Goal: Task Accomplishment & Management: Manage account settings

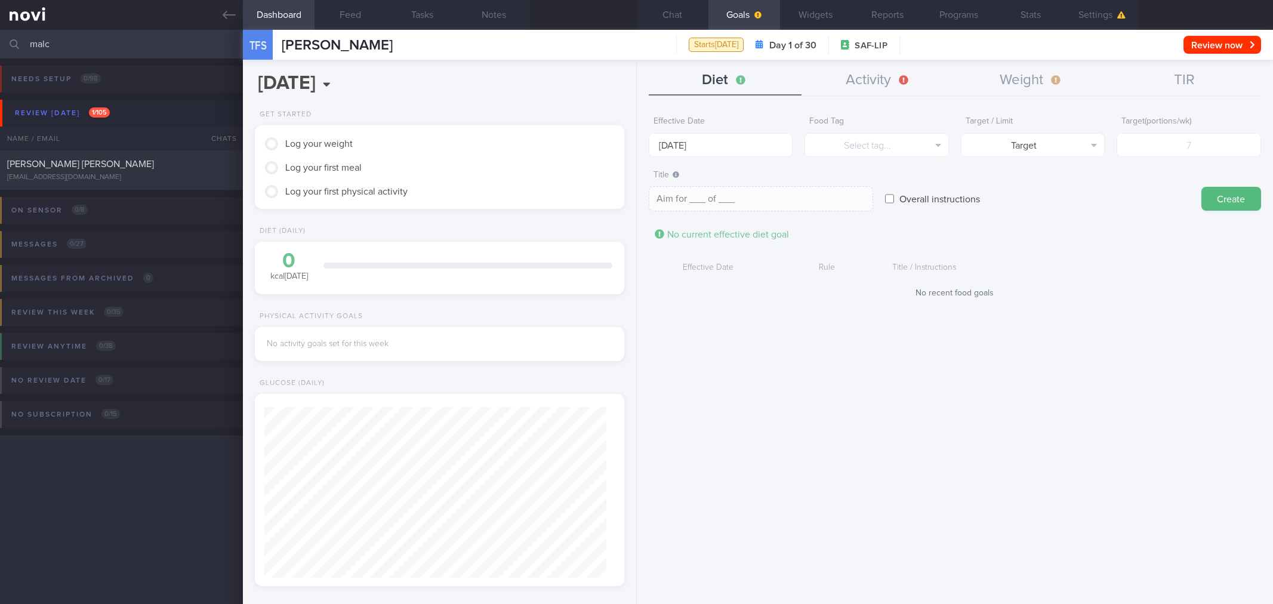
click at [0, 40] on input "malc" at bounding box center [636, 44] width 1273 height 29
type input "d"
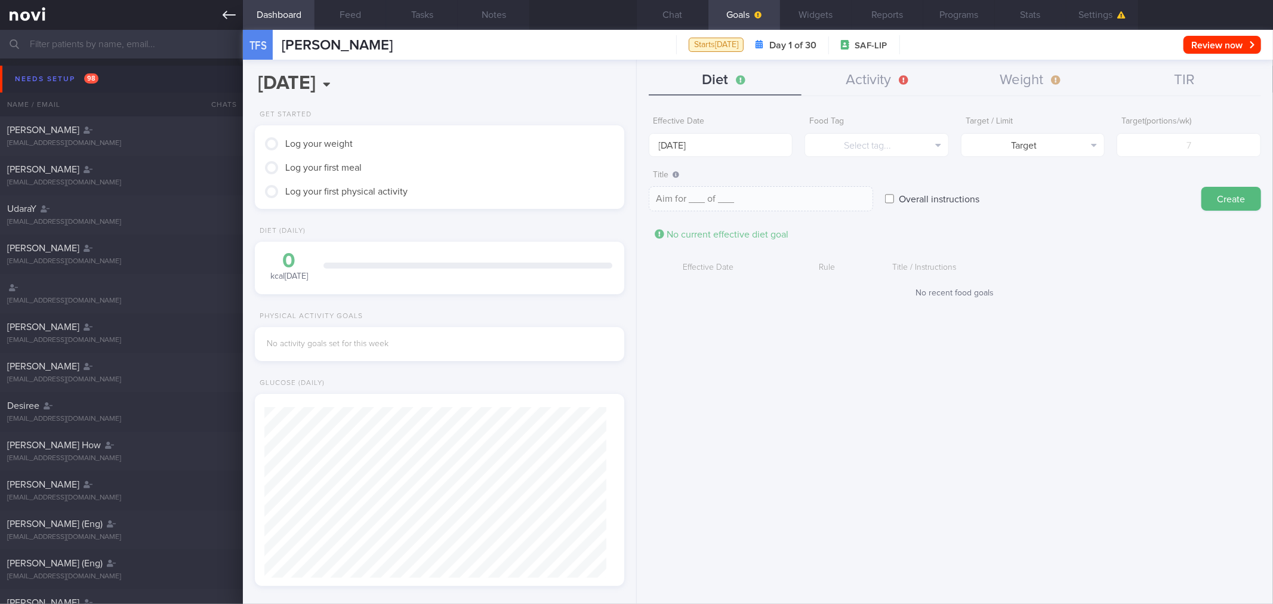
click at [226, 24] on link at bounding box center [121, 15] width 243 height 30
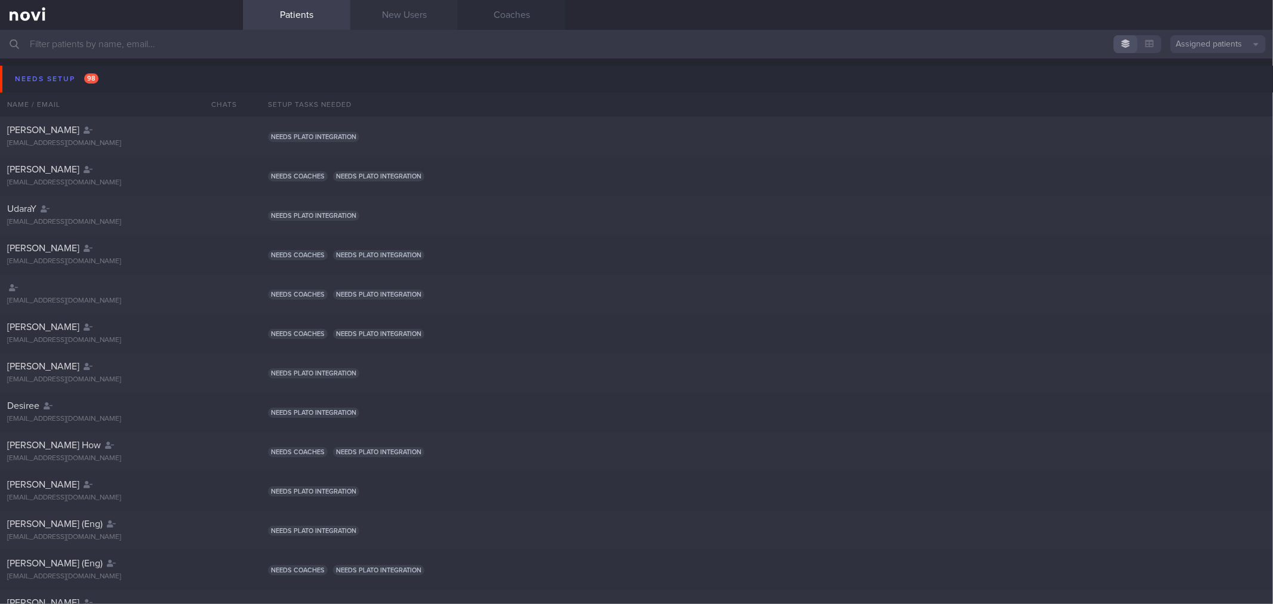
click at [376, 11] on link "New Users" at bounding box center [403, 15] width 107 height 30
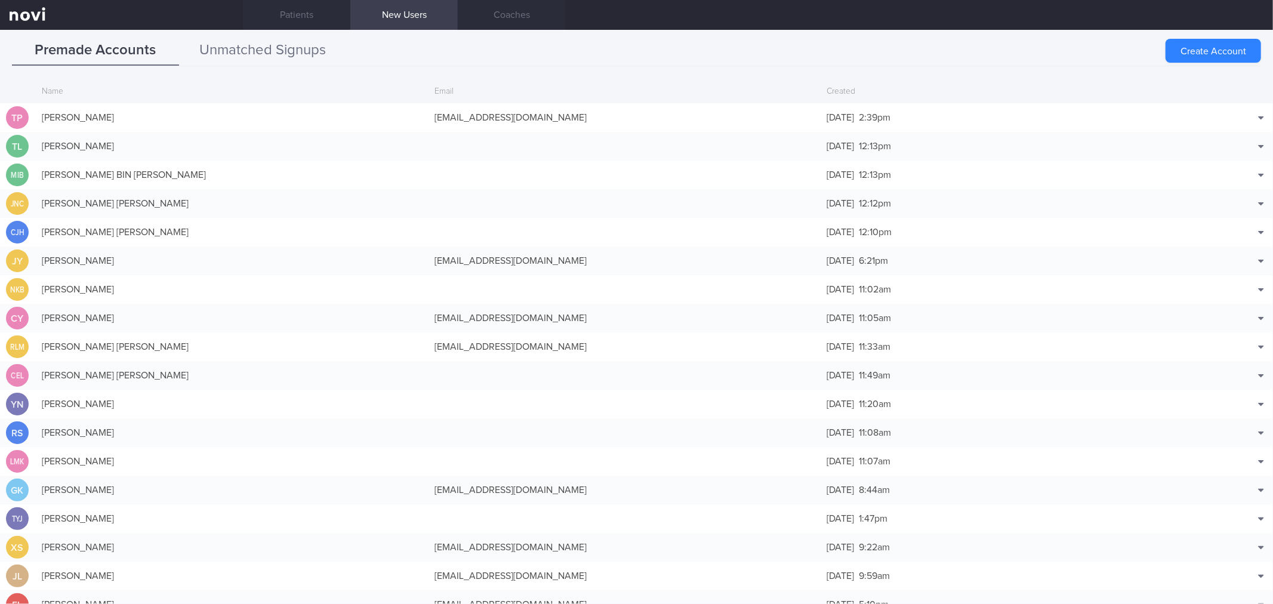
click at [229, 56] on button "Unmatched Signups" at bounding box center [262, 51] width 167 height 30
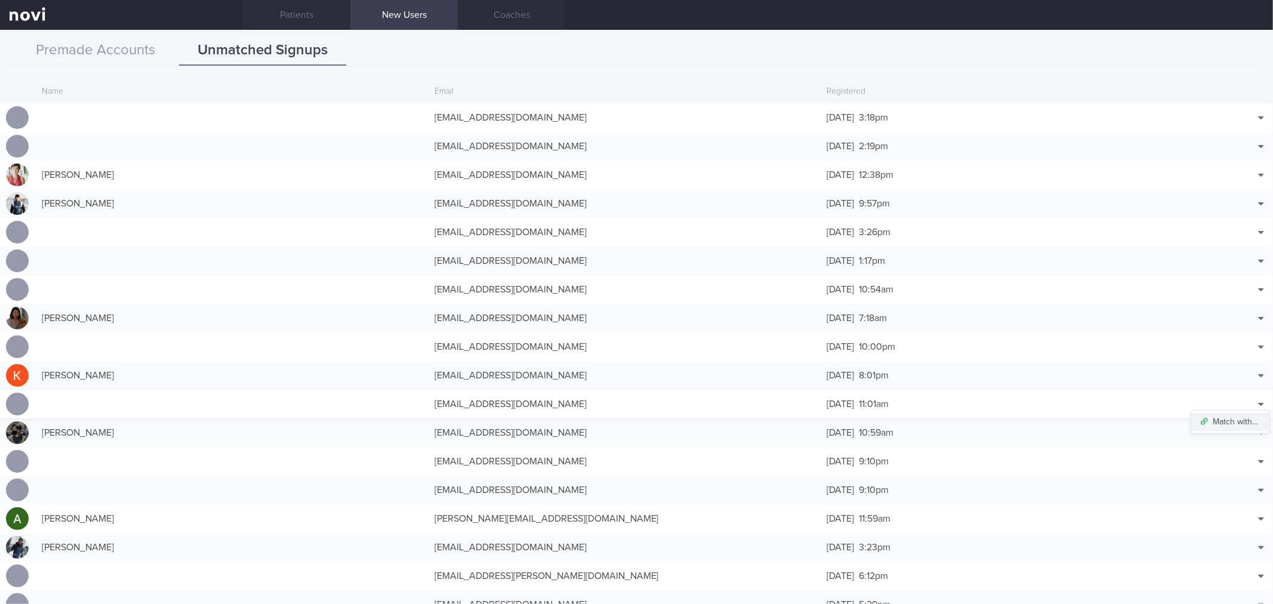
click at [1248, 415] on button "Match with..." at bounding box center [1230, 422] width 78 height 18
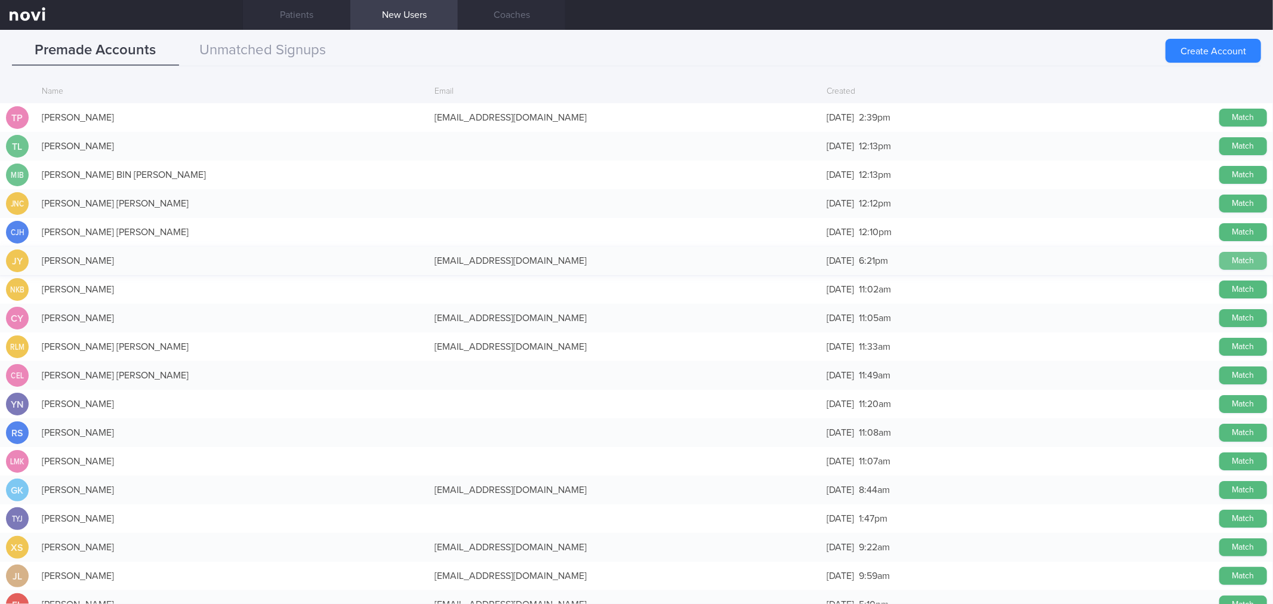
click at [1219, 263] on button "Match" at bounding box center [1243, 261] width 48 height 18
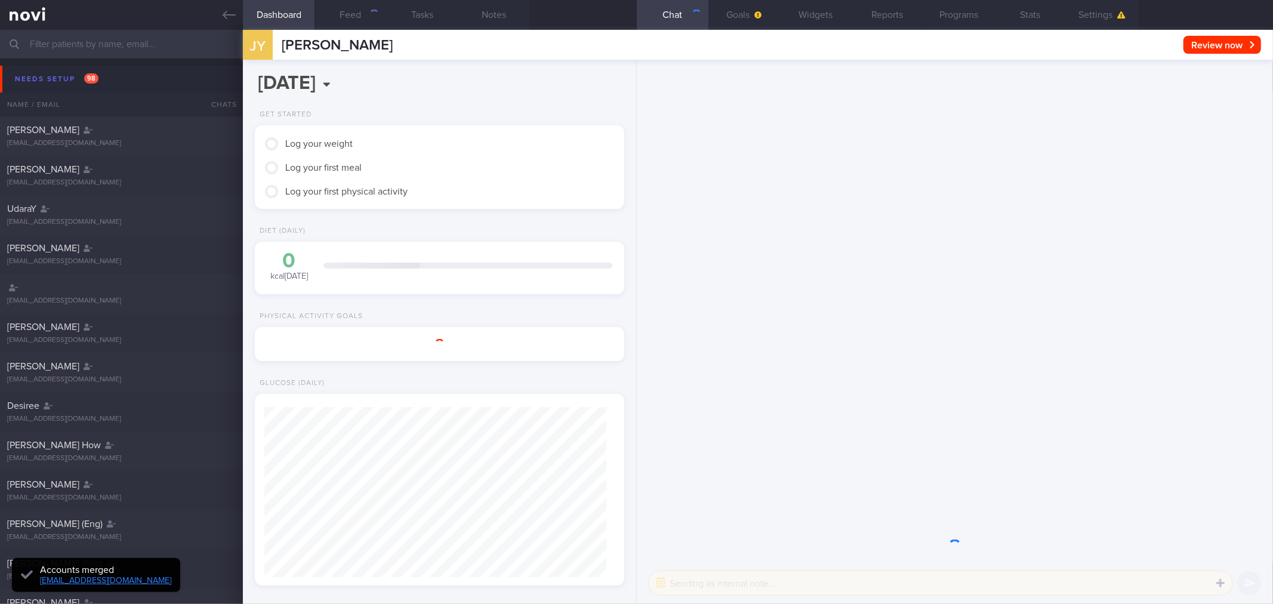
scroll to position [168, 337]
click at [736, 16] on button "Goals" at bounding box center [744, 15] width 72 height 30
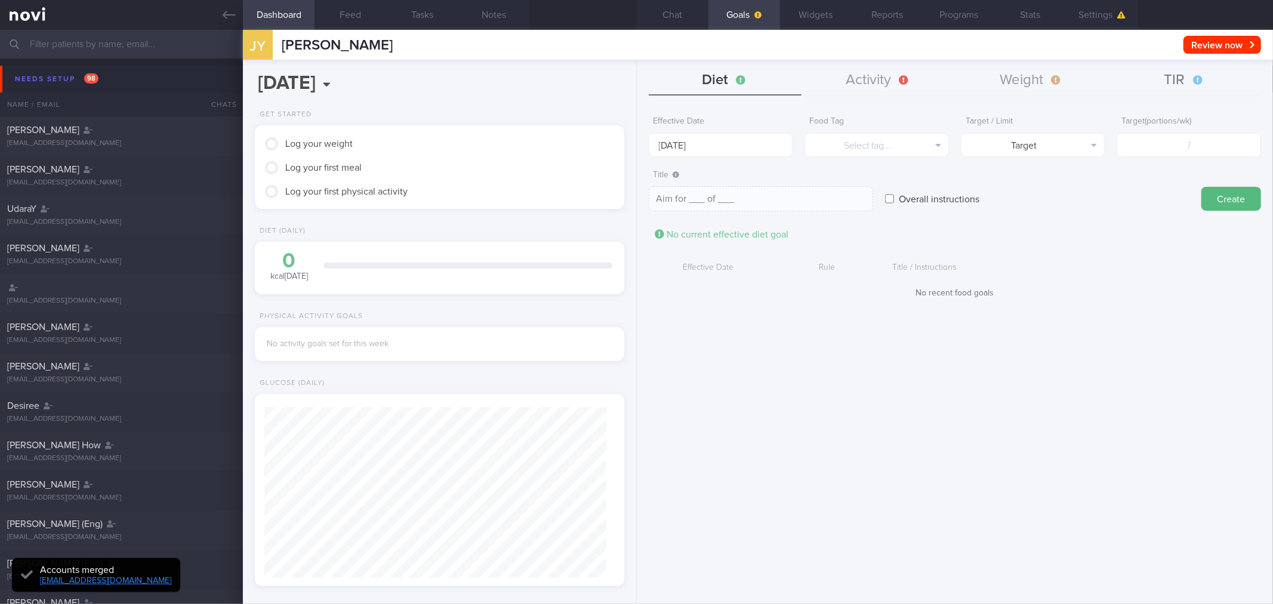
click at [1198, 76] on icon "button" at bounding box center [1198, 80] width 10 height 10
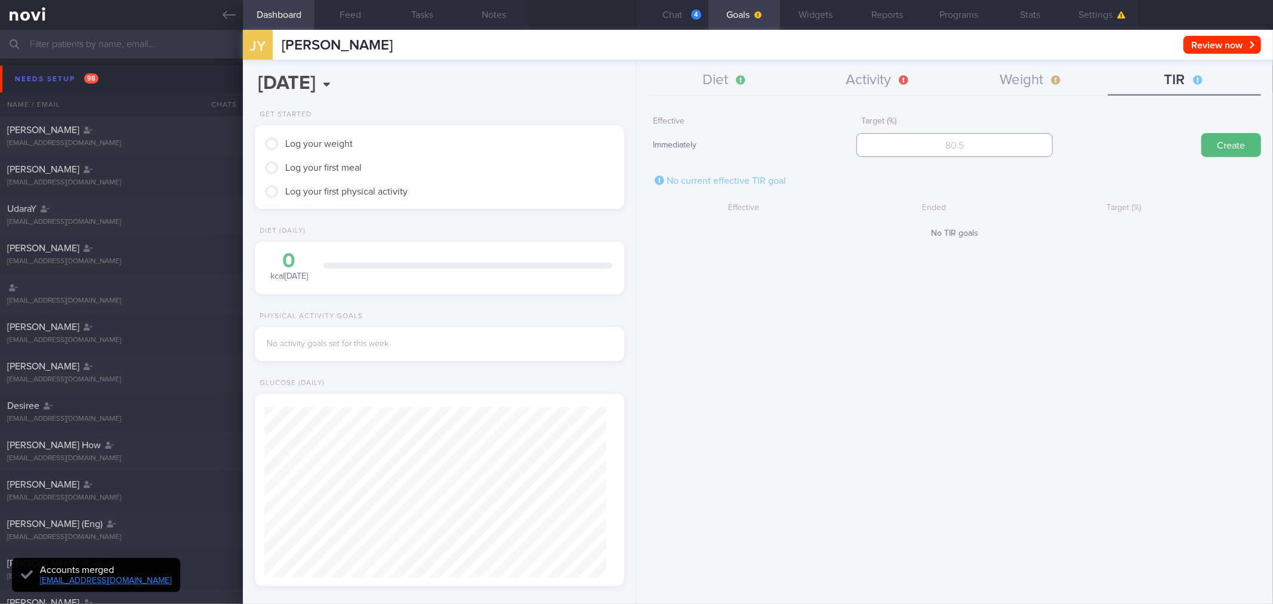
click at [946, 144] on input "number" at bounding box center [954, 145] width 196 height 24
type input "95"
click at [1222, 144] on button "Create" at bounding box center [1231, 145] width 60 height 24
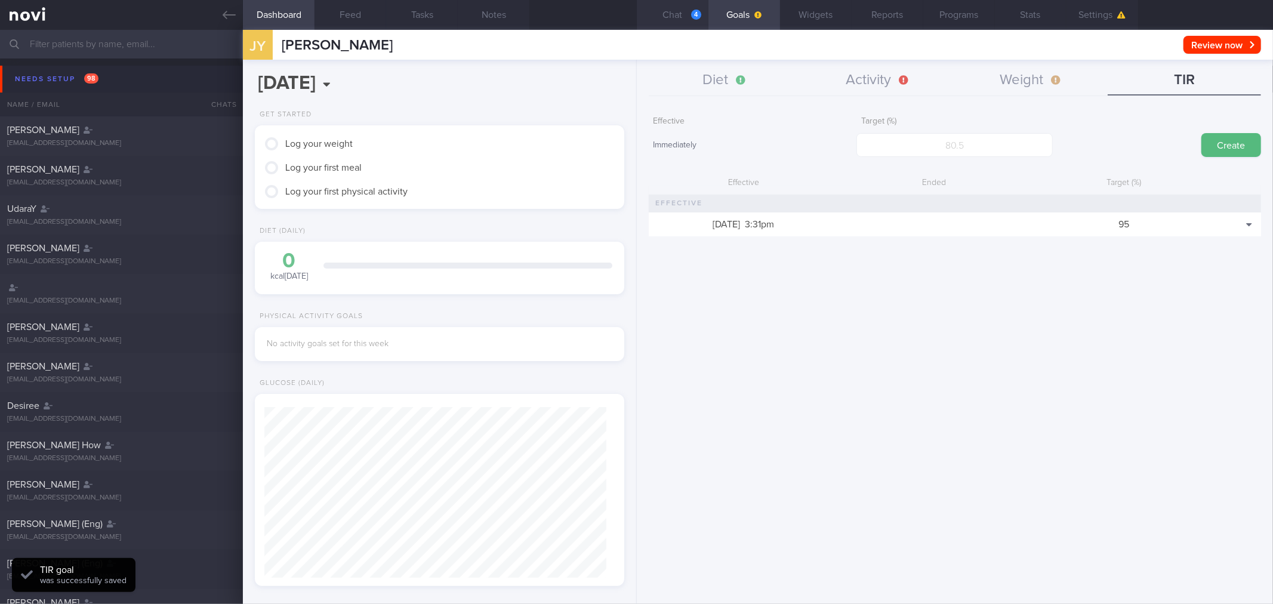
click at [675, 9] on button "Chat 4" at bounding box center [673, 15] width 72 height 30
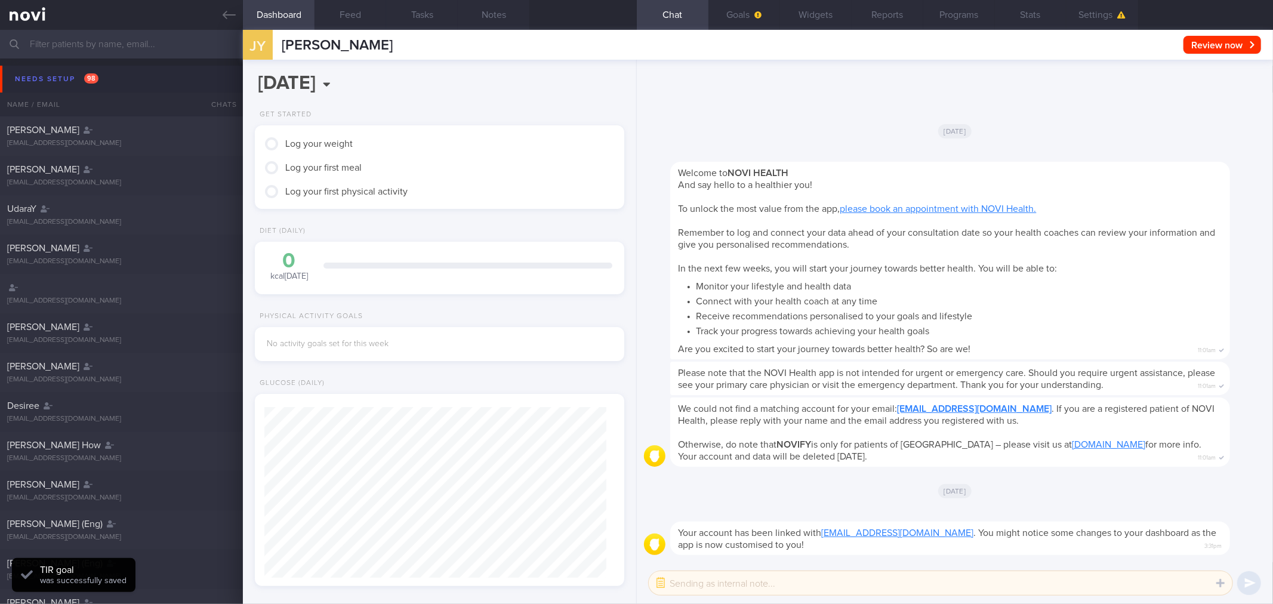
click at [770, 507] on div at bounding box center [968, 514] width 596 height 14
click at [1113, 14] on button "Settings" at bounding box center [1103, 15] width 72 height 30
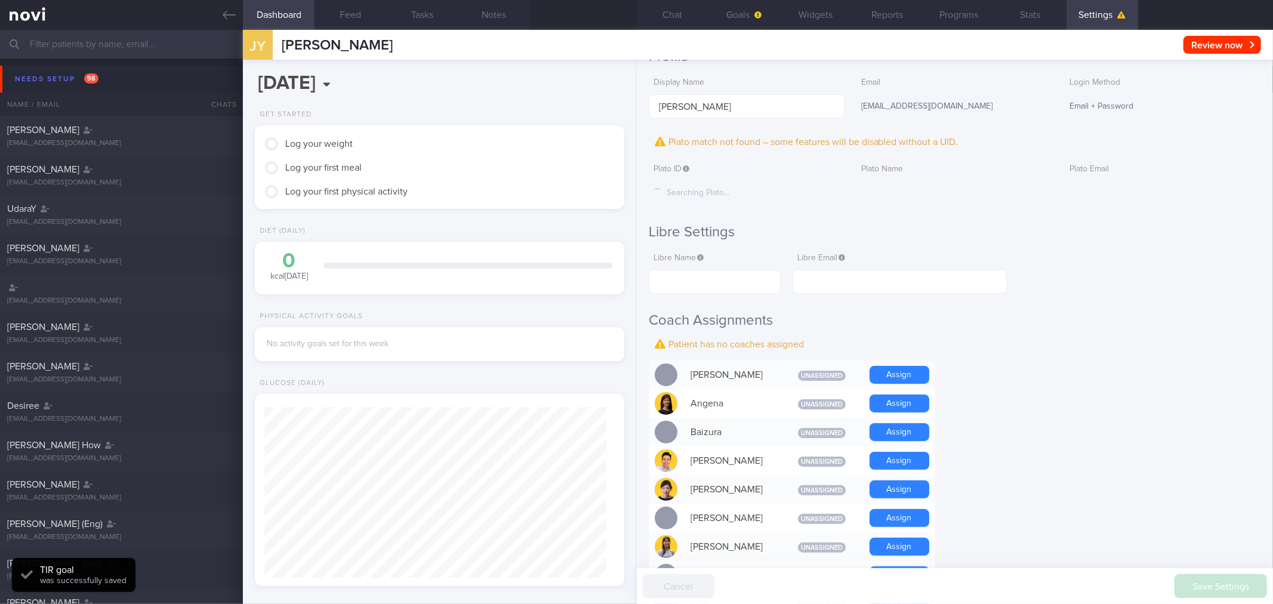
scroll to position [331, 0]
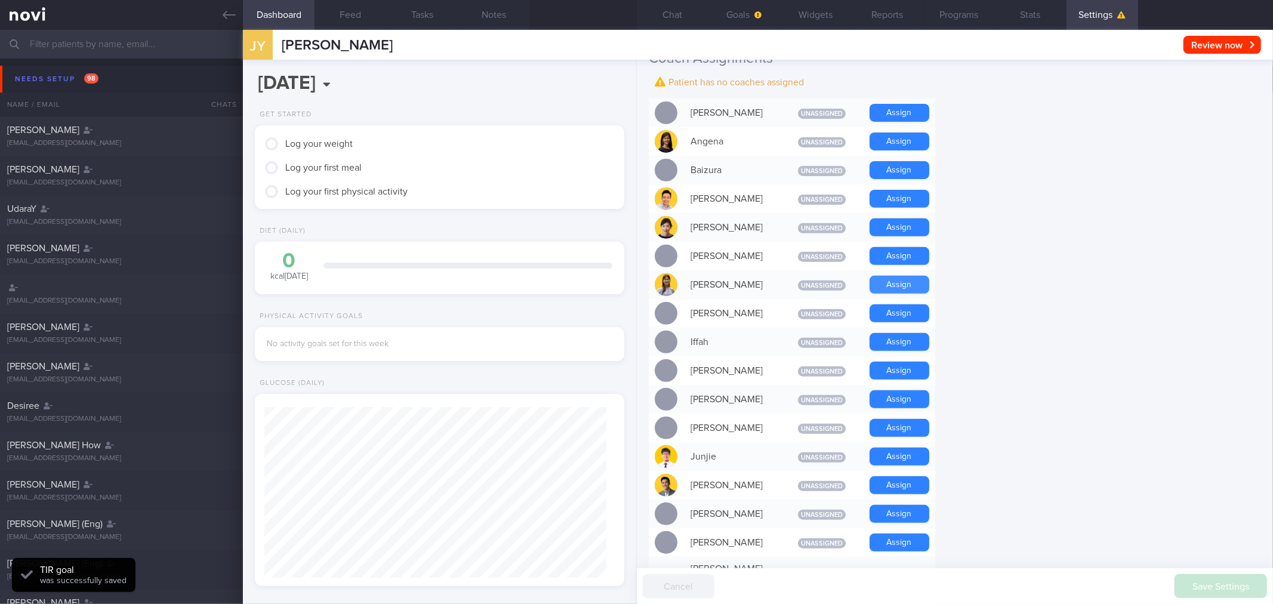
click at [887, 289] on button "Assign" at bounding box center [900, 285] width 60 height 18
click at [1062, 281] on div "Settings Profile Display Name [PERSON_NAME] Email [EMAIL_ADDRESS][DOMAIN_NAME] …" at bounding box center [955, 332] width 636 height 544
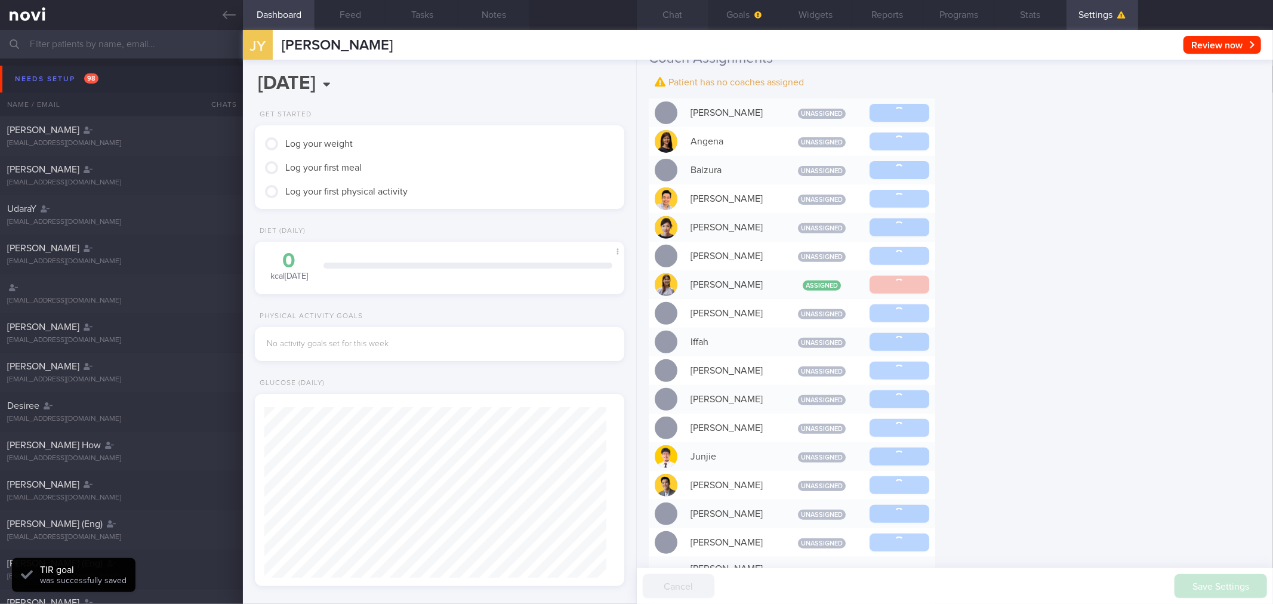
click at [676, 16] on button "Chat" at bounding box center [673, 15] width 72 height 30
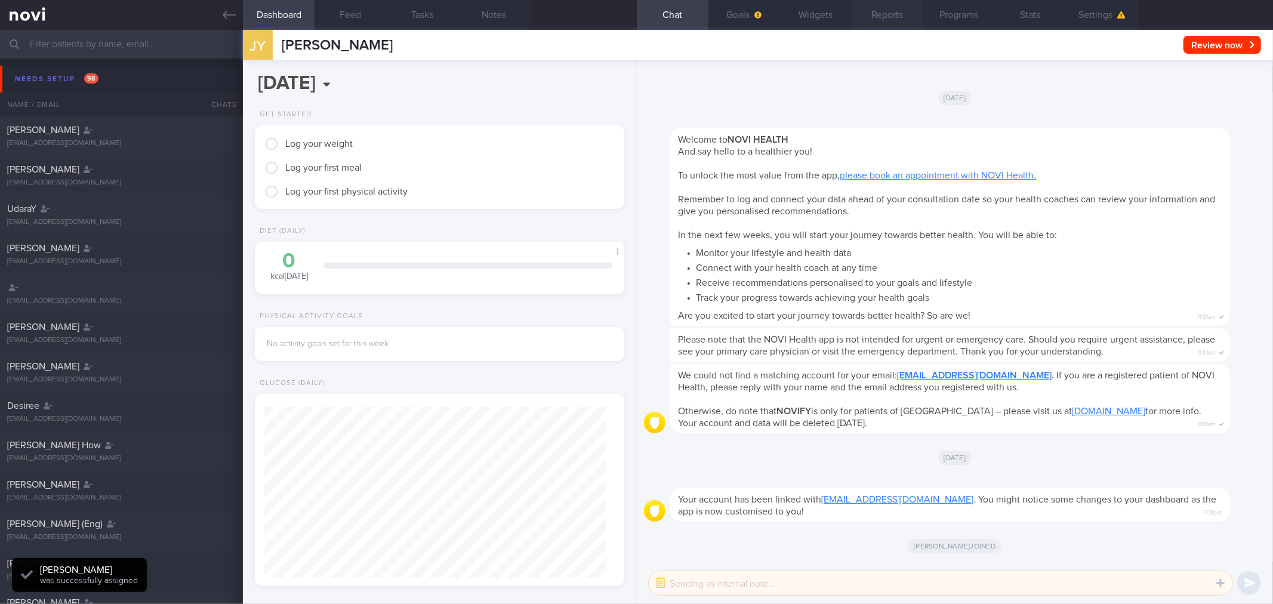
click at [917, 13] on button "Reports" at bounding box center [888, 15] width 72 height 30
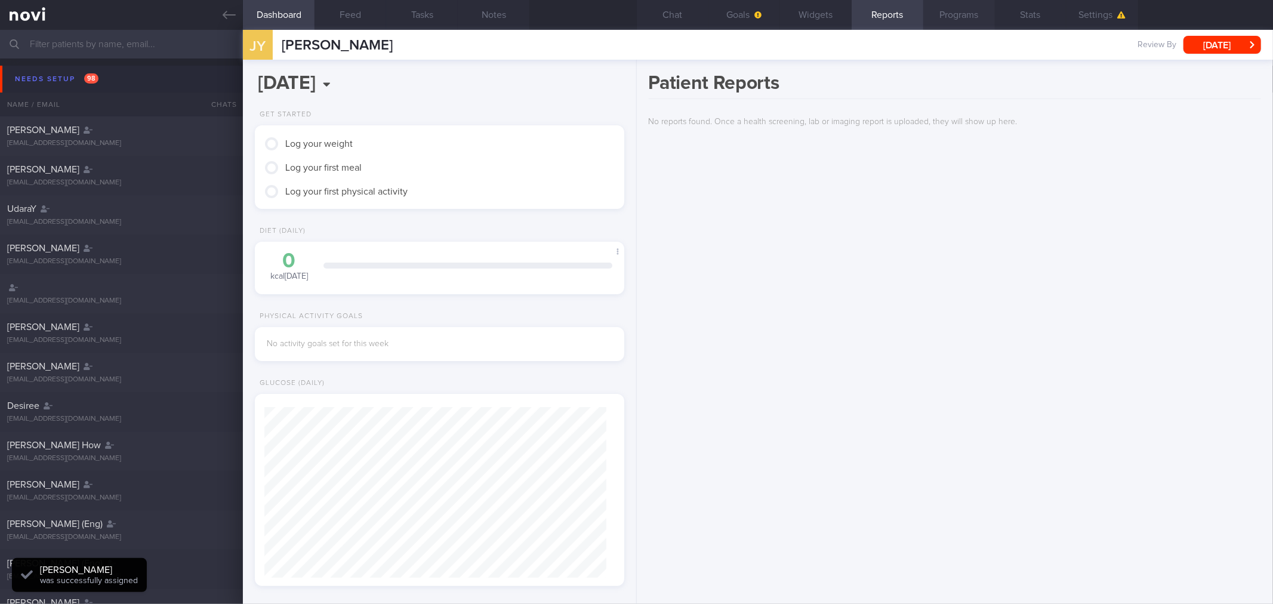
scroll to position [171, 342]
click at [819, 18] on button "Widgets" at bounding box center [816, 15] width 72 height 30
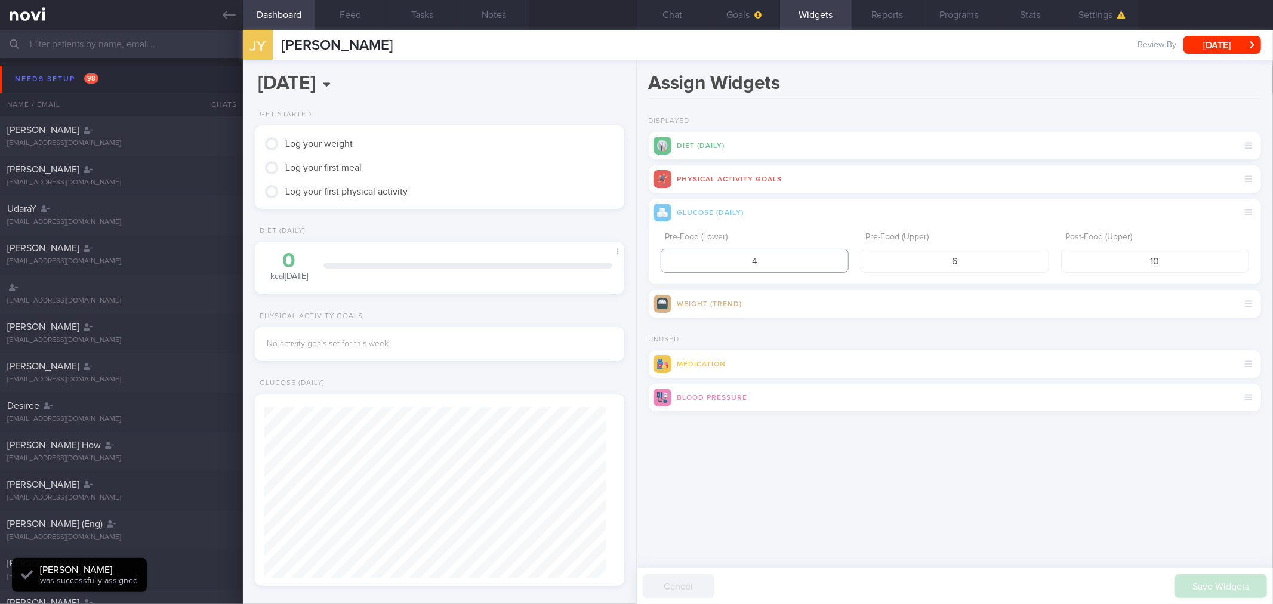
drag, startPoint x: 769, startPoint y: 255, endPoint x: 748, endPoint y: 258, distance: 20.5
click at [748, 258] on input "4" at bounding box center [755, 261] width 188 height 24
click at [997, 267] on input "6" at bounding box center [955, 261] width 188 height 24
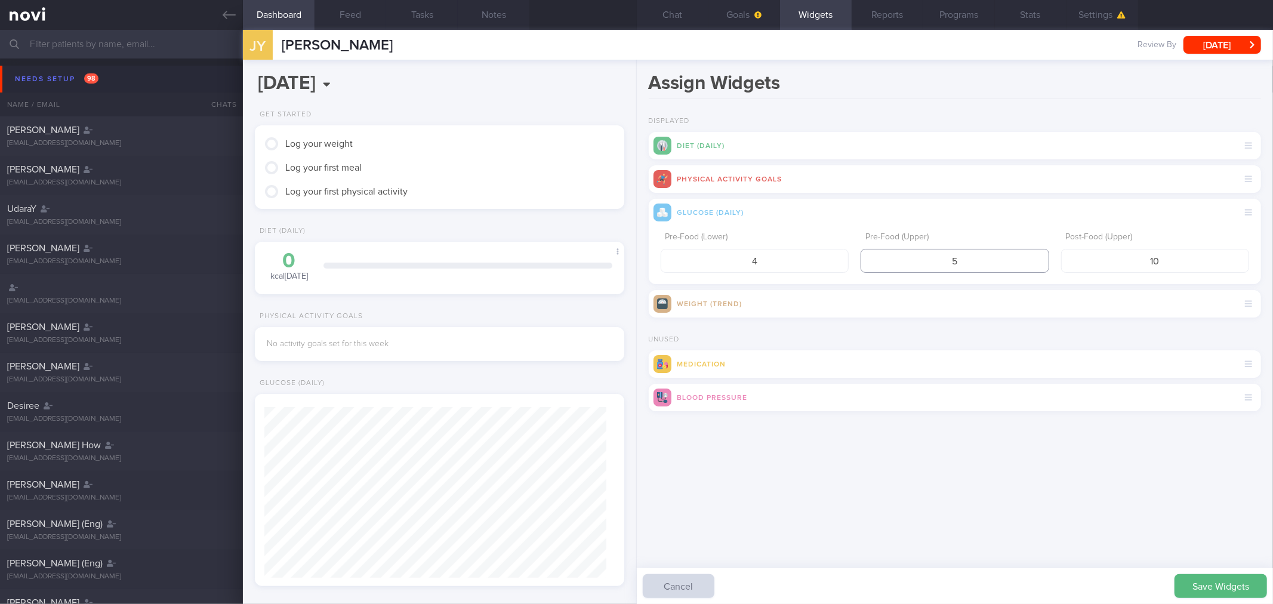
type input "5"
click at [731, 273] on div "Pre-Food (Lower) 4 Pre-Food (Upper) 5 Post-Food (Upper) 10" at bounding box center [955, 255] width 612 height 58
type input "3.9"
click at [1200, 264] on input "10" at bounding box center [1155, 261] width 188 height 24
type input "1"
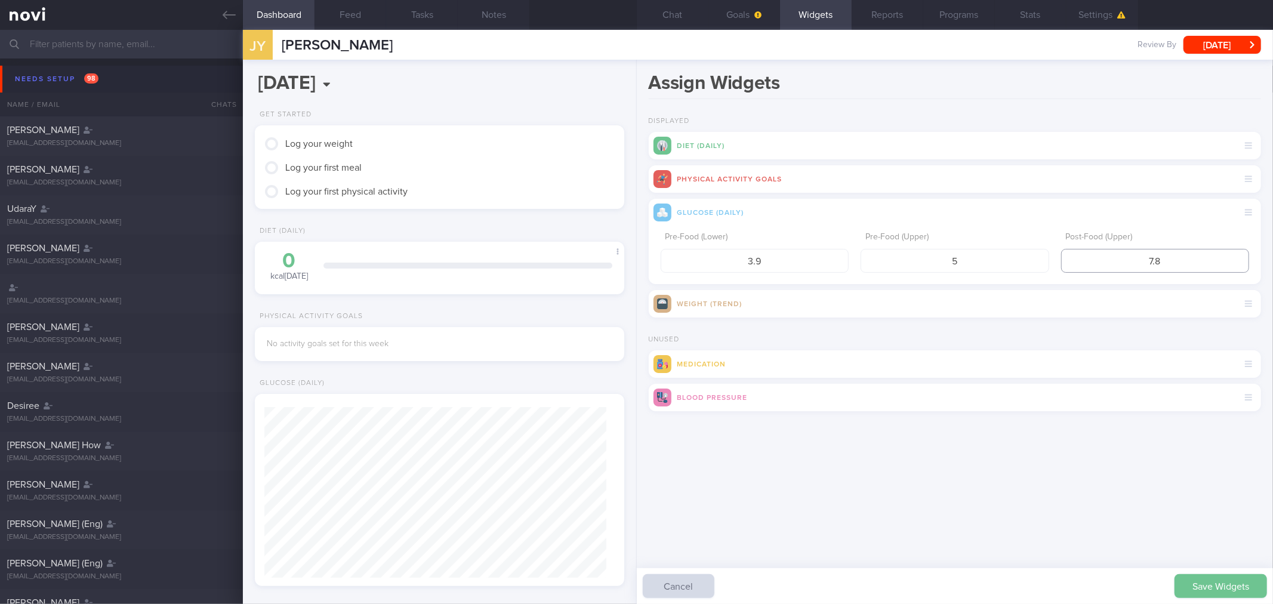
type input "7.8"
click at [1203, 585] on button "Save Widgets" at bounding box center [1221, 586] width 93 height 24
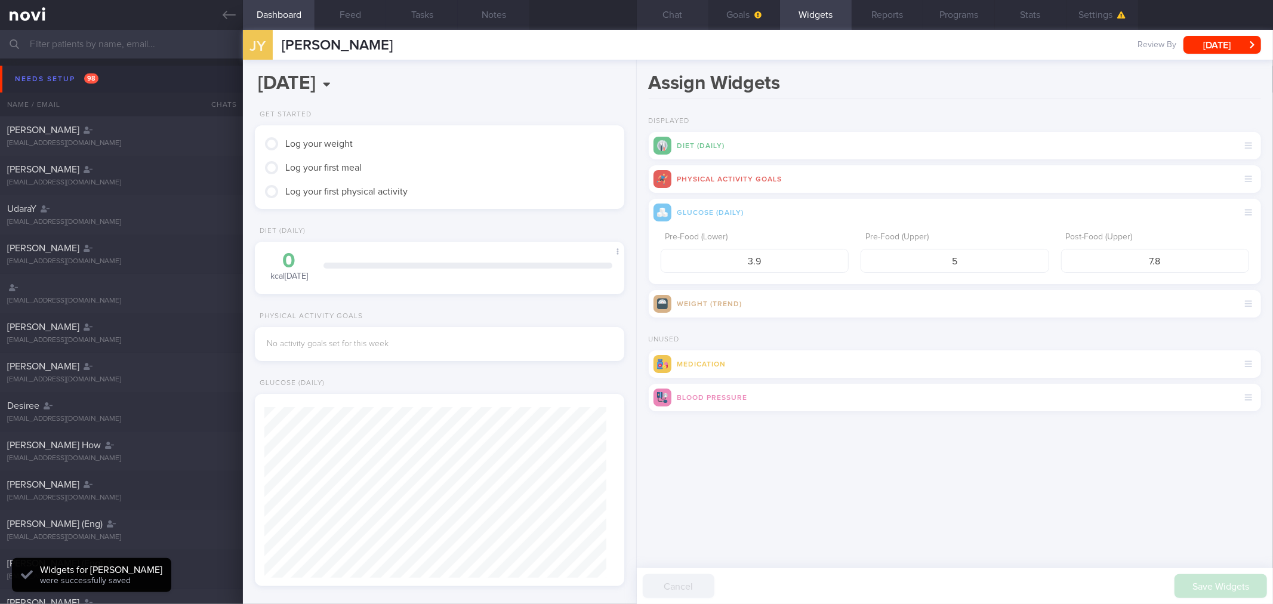
scroll to position [171, 342]
click at [669, 14] on button "Chat" at bounding box center [673, 15] width 72 height 30
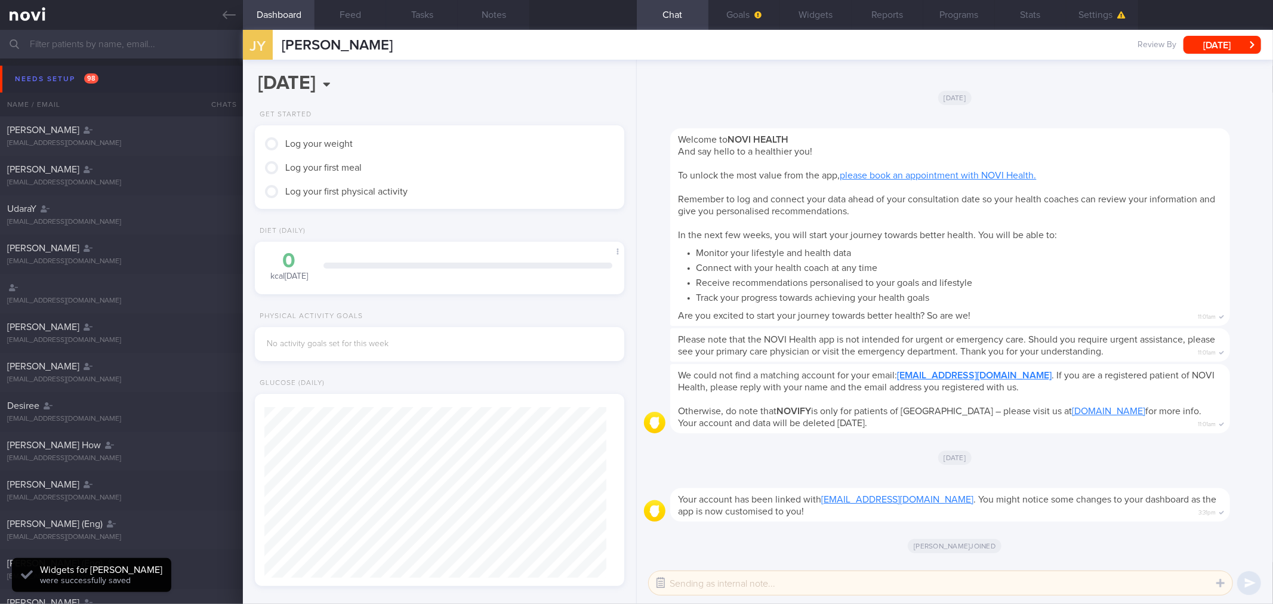
click at [659, 580] on button "button" at bounding box center [660, 582] width 21 height 21
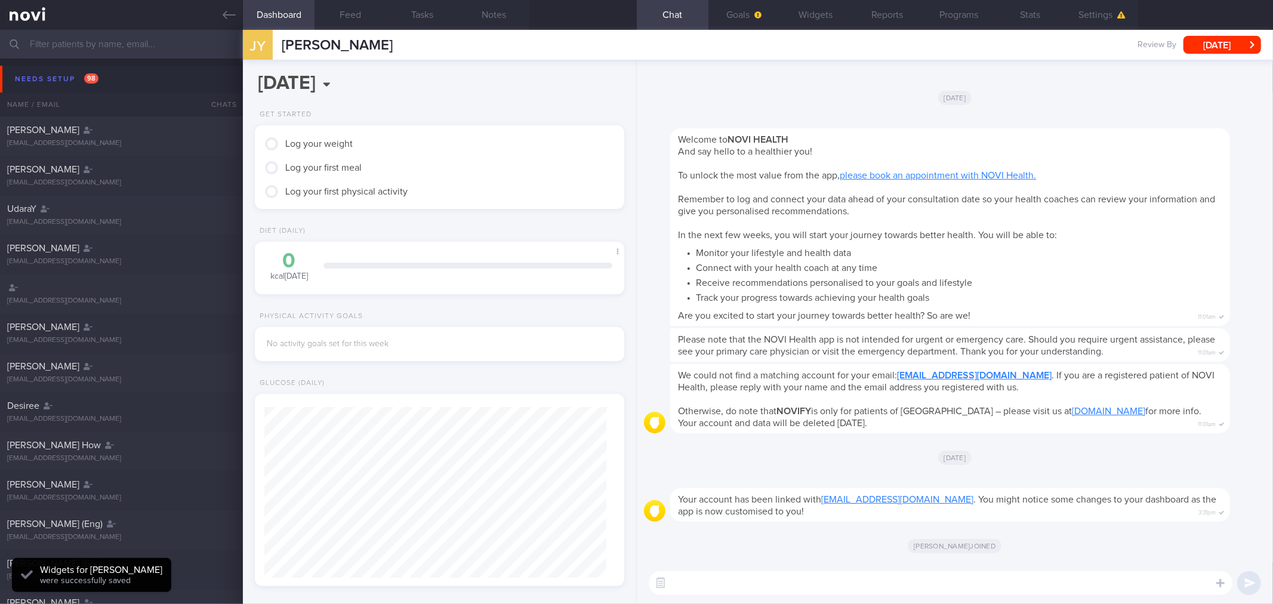
click at [685, 579] on textarea at bounding box center [941, 583] width 584 height 24
type textarea "Hi"
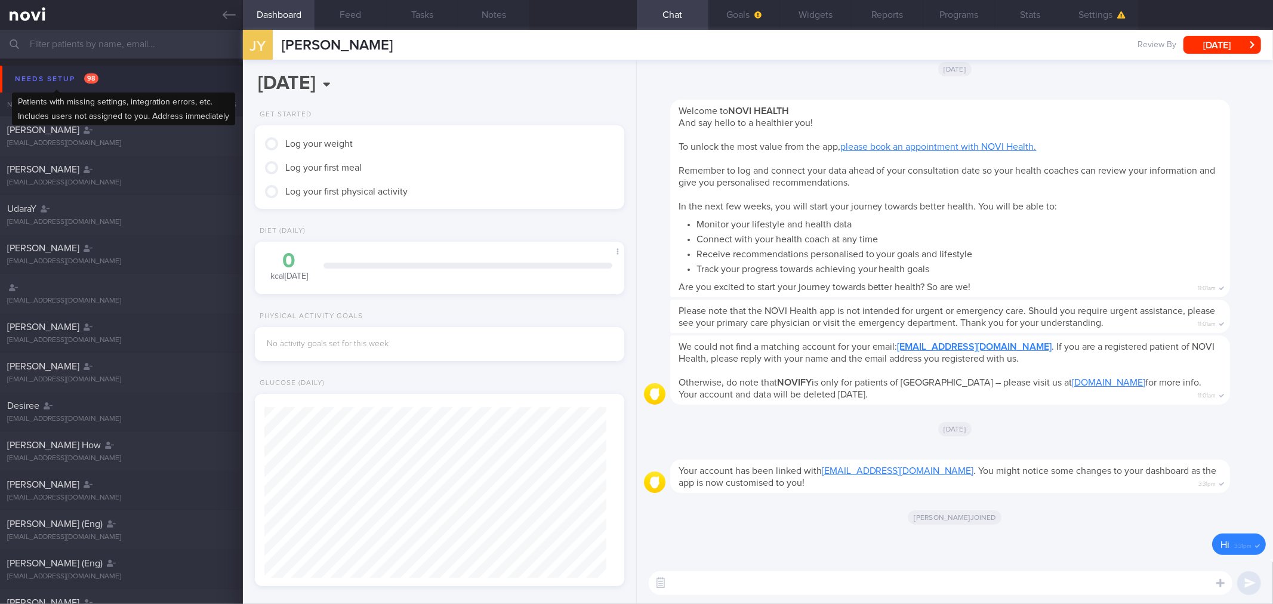
click at [45, 85] on div "Needs setup 98" at bounding box center [57, 79] width 90 height 16
